Goal: Task Accomplishment & Management: Use online tool/utility

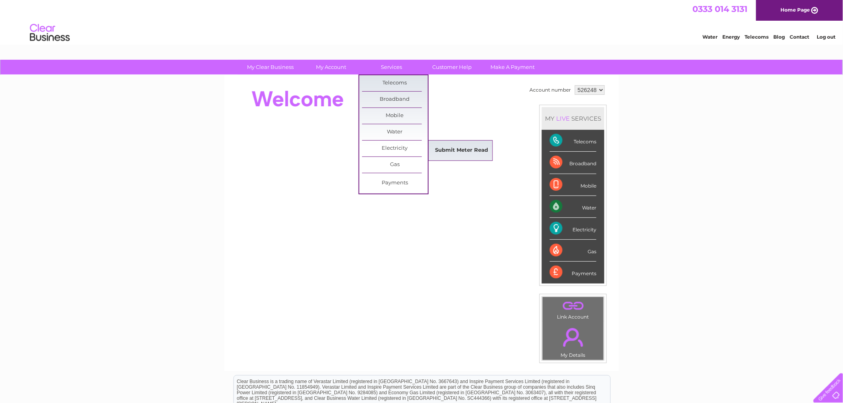
click at [444, 147] on link "Submit Meter Read" at bounding box center [462, 151] width 66 height 16
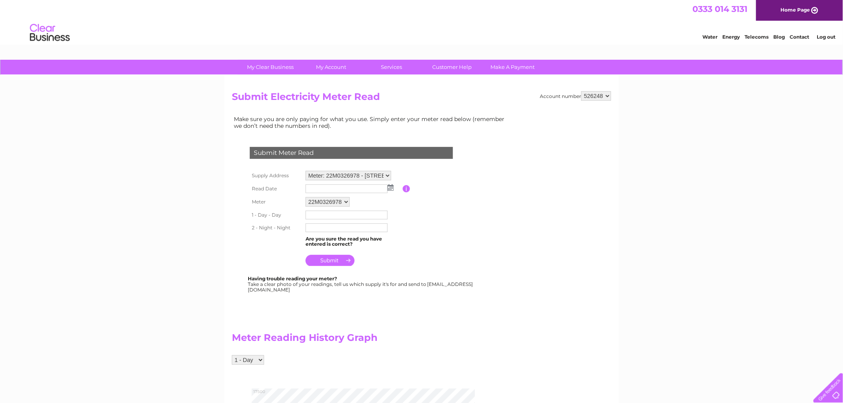
click at [390, 185] on img at bounding box center [391, 187] width 6 height 6
click at [327, 232] on link "6" at bounding box center [326, 231] width 12 height 8
type input "2025/10/06"
click at [344, 214] on input "text" at bounding box center [347, 215] width 82 height 9
type input "15048"
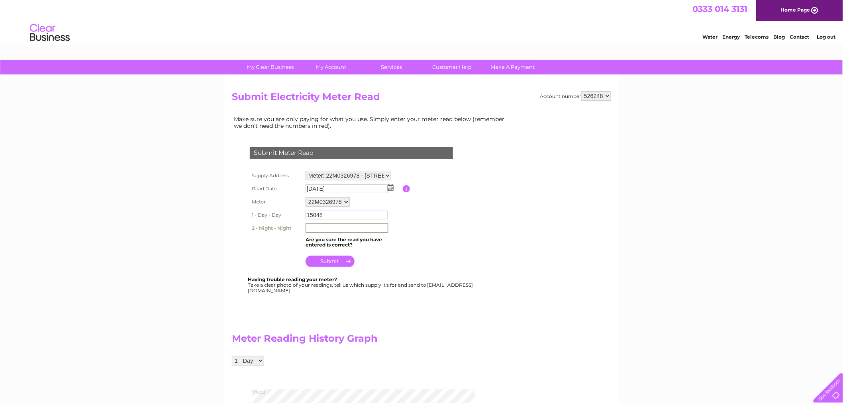
click at [363, 229] on input "text" at bounding box center [347, 229] width 83 height 10
type input "01281"
click at [325, 258] on input "submit" at bounding box center [330, 260] width 49 height 11
